Goal: Find specific page/section: Find specific page/section

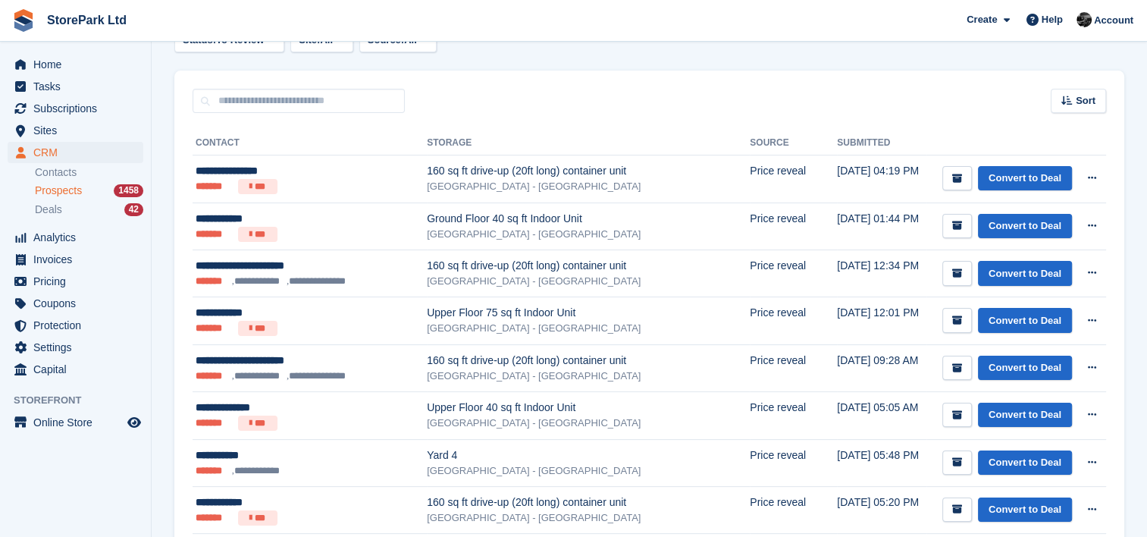
scroll to position [185, 0]
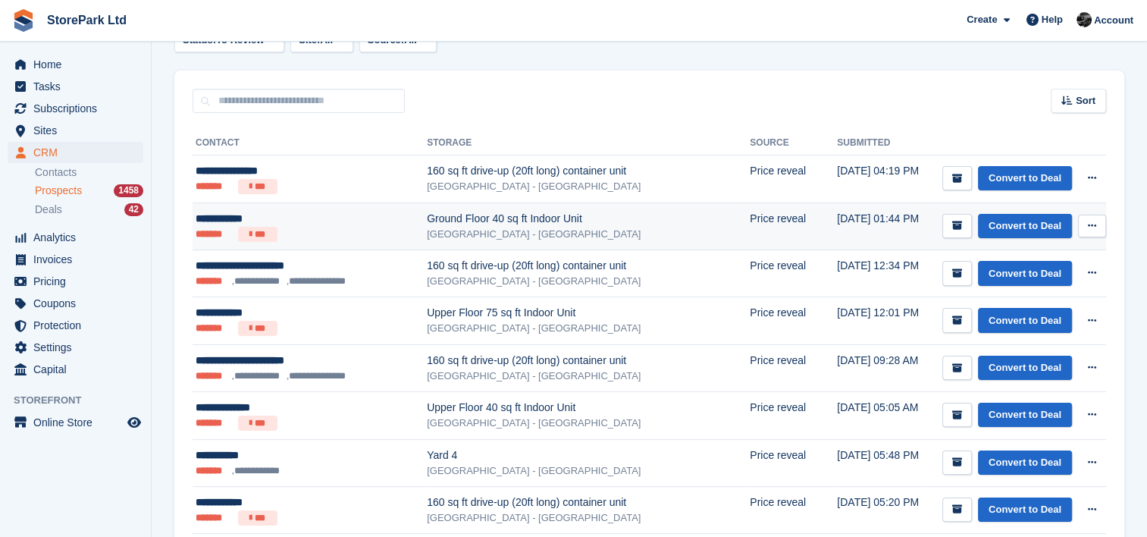
click at [306, 217] on div "**********" at bounding box center [301, 219] width 211 height 16
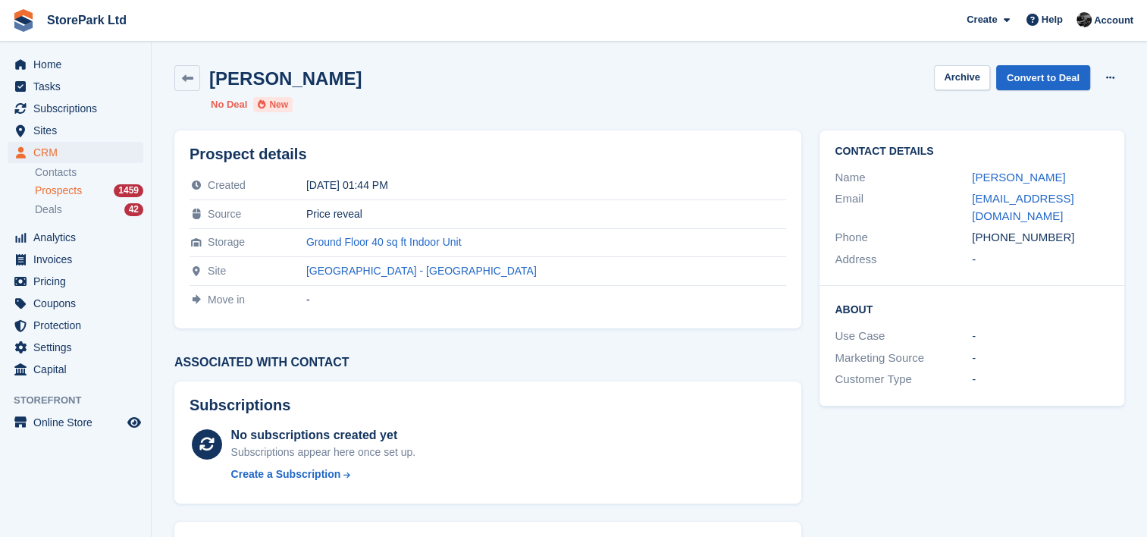
click at [80, 192] on span "Prospects" at bounding box center [58, 190] width 47 height 14
